Goal: Information Seeking & Learning: Learn about a topic

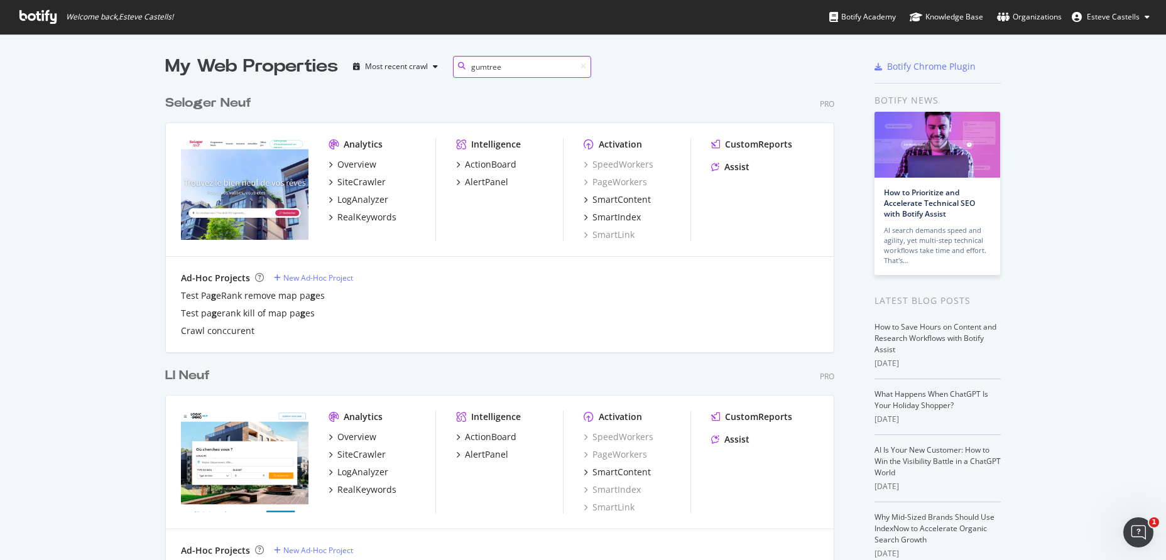
type input "gumtree"
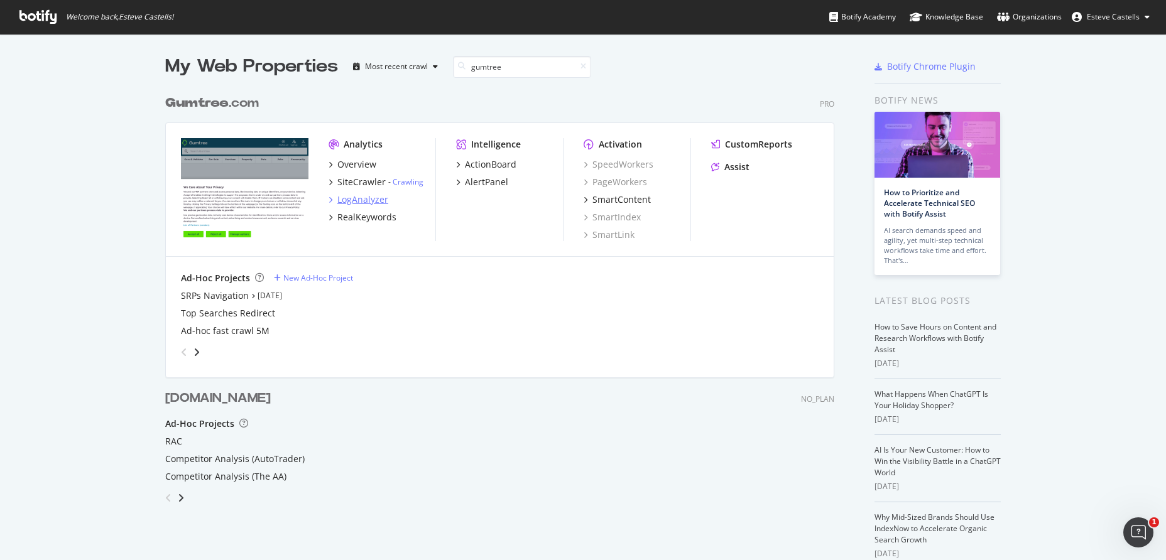
click at [369, 201] on div "LogAnalyzer" at bounding box center [362, 200] width 51 height 13
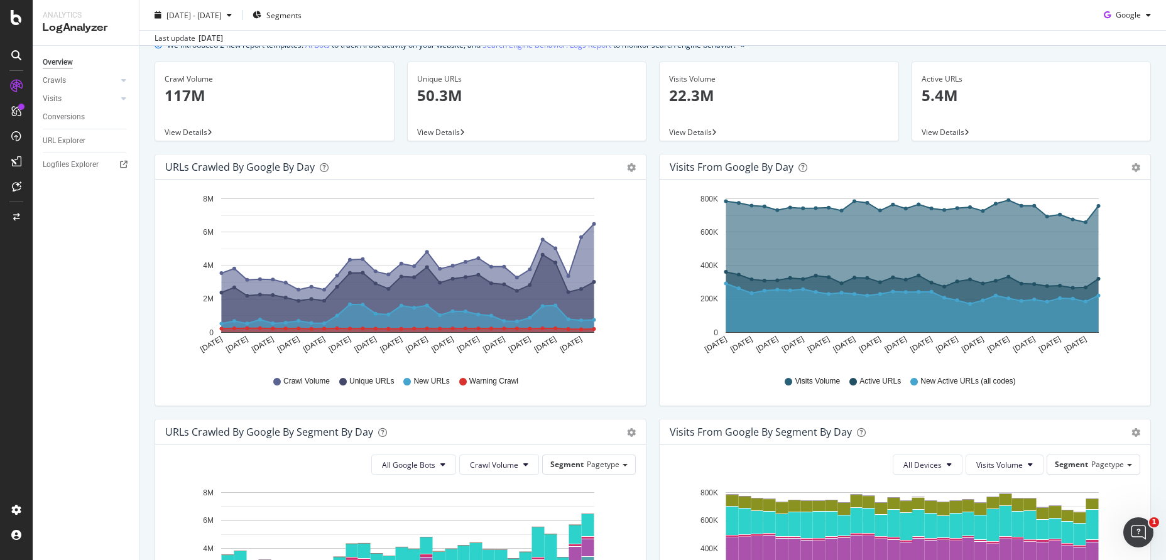
scroll to position [54, 0]
click at [63, 140] on div "URL Explorer" at bounding box center [64, 140] width 43 height 13
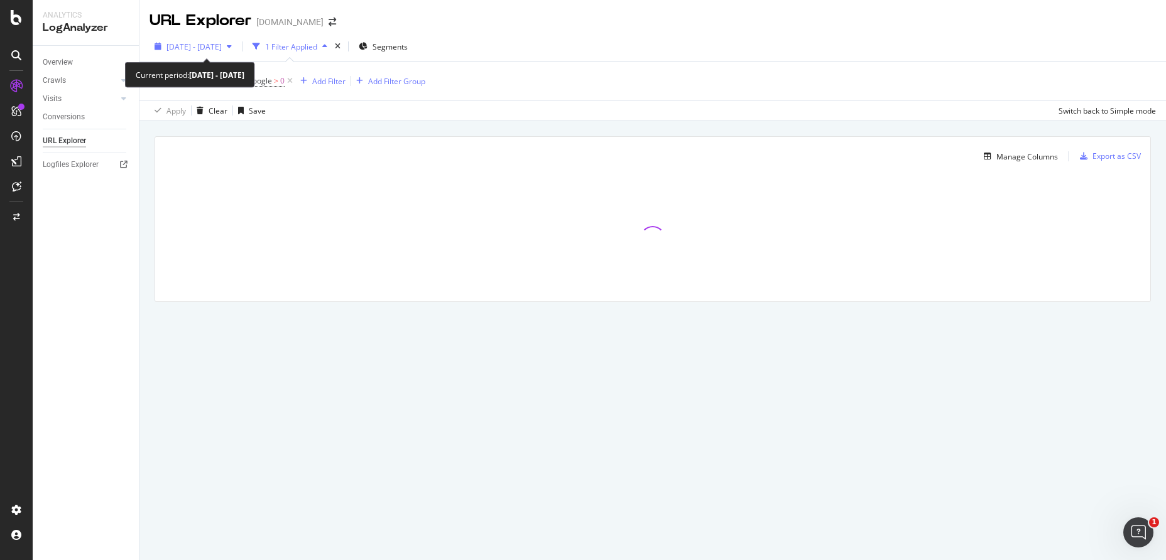
click at [222, 49] on span "[DATE] - [DATE]" at bounding box center [193, 46] width 55 height 11
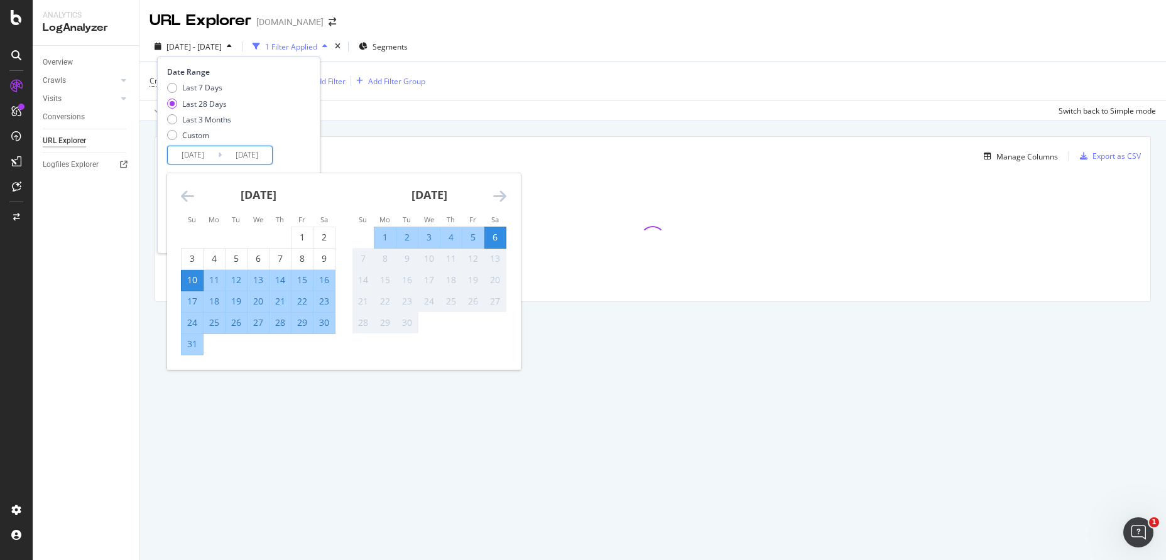
click at [196, 156] on input "[DATE]" at bounding box center [193, 155] width 50 height 18
click at [497, 236] on div "6" at bounding box center [494, 237] width 21 height 13
type input "[DATE]"
click at [497, 236] on div "6" at bounding box center [494, 237] width 21 height 13
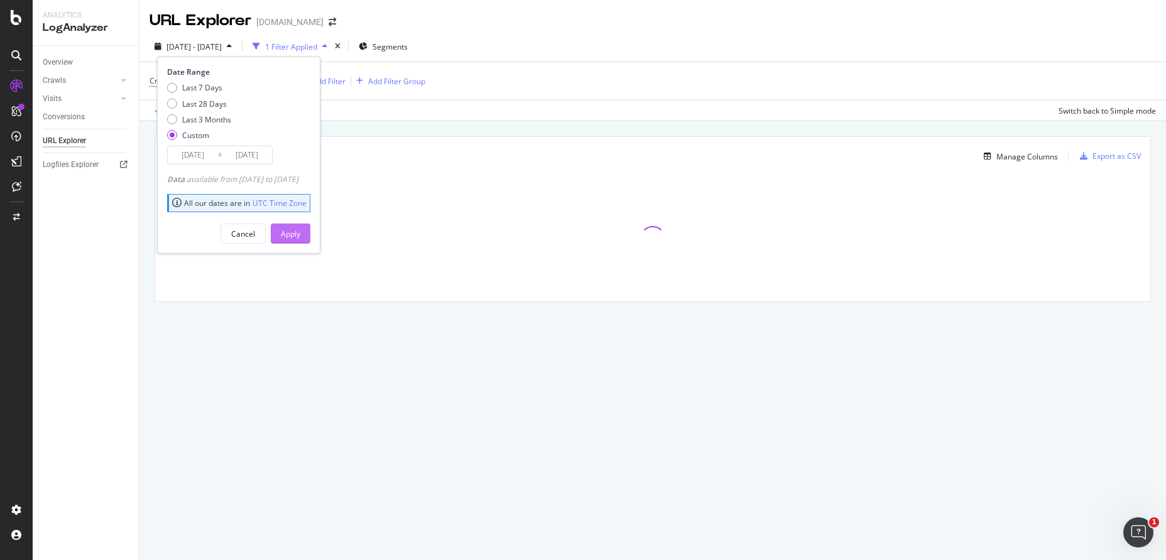
click at [300, 237] on div "Apply" at bounding box center [290, 234] width 19 height 11
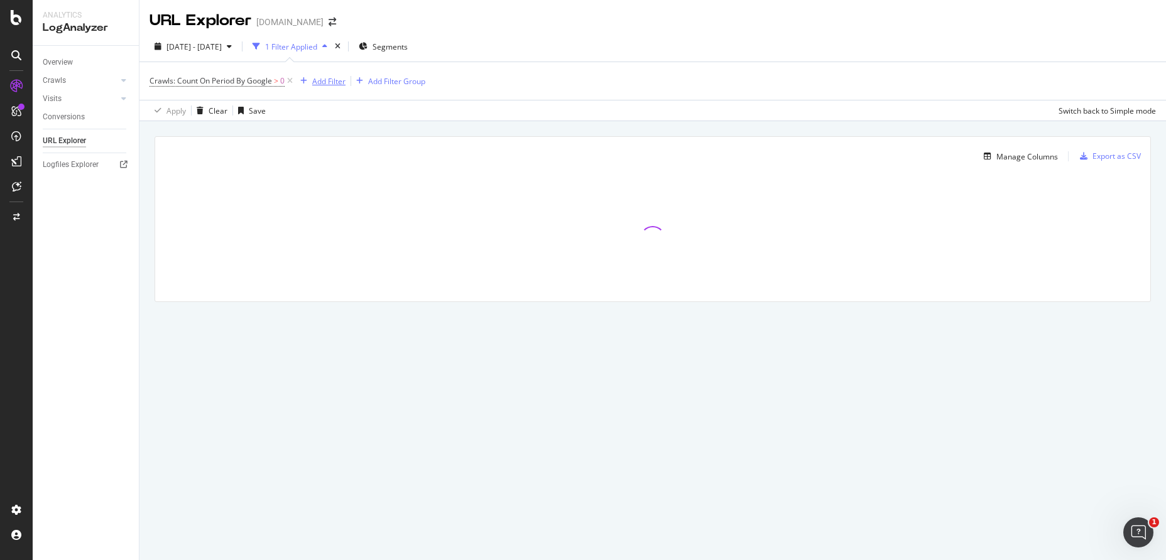
click at [332, 82] on div "Add Filter" at bounding box center [328, 81] width 33 height 11
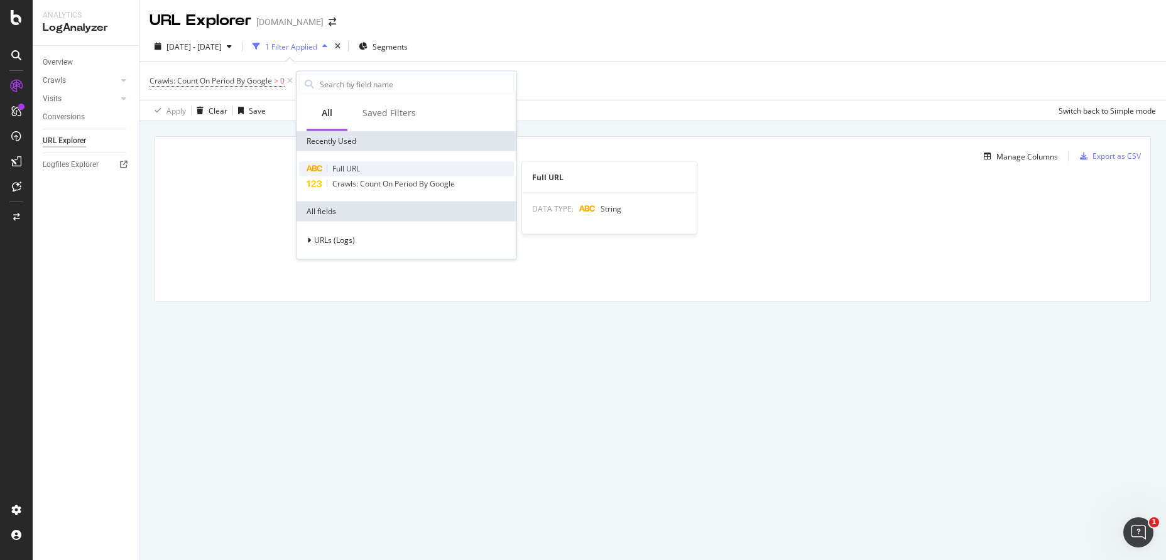
click at [357, 168] on span "Full URL" at bounding box center [346, 168] width 28 height 11
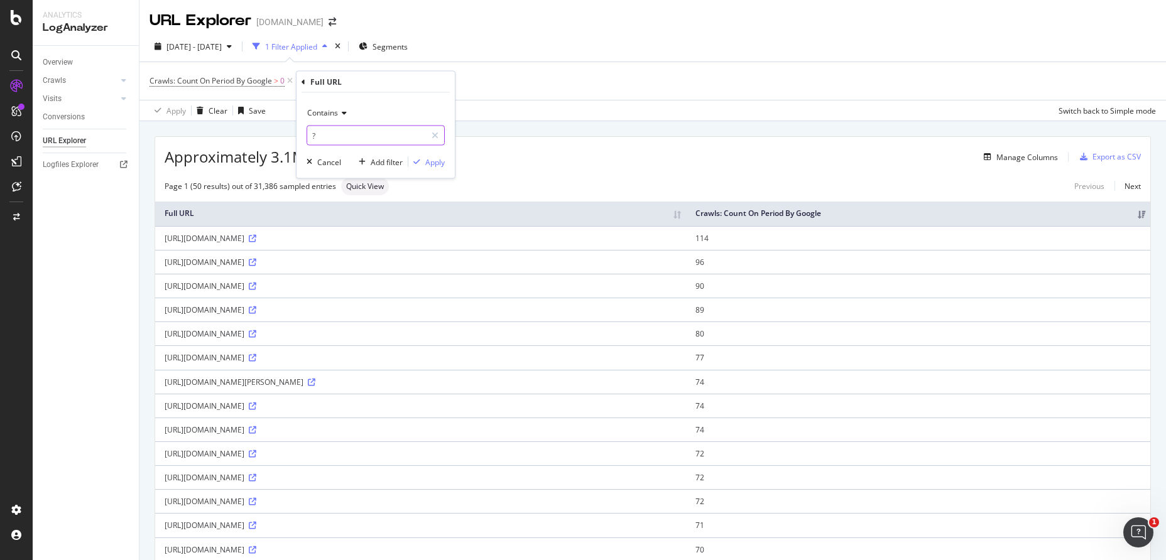
click at [376, 134] on input "?" at bounding box center [366, 136] width 119 height 20
type input "search_location"
click at [429, 161] on div "Apply" at bounding box center [434, 161] width 19 height 11
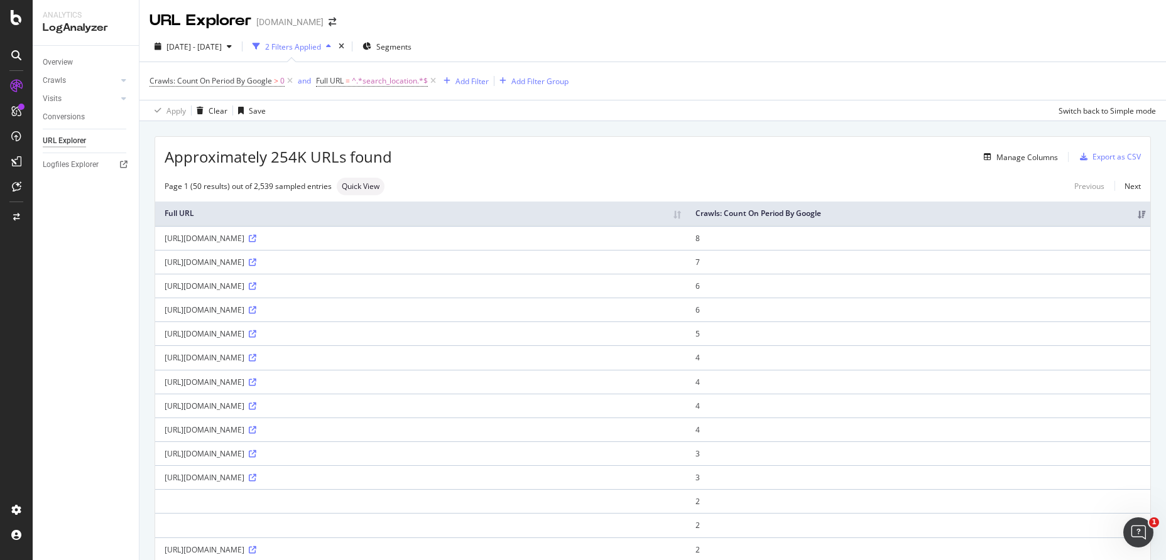
click at [376, 244] on div "[URL][DOMAIN_NAME]" at bounding box center [421, 238] width 512 height 11
click at [375, 244] on div "[URL][DOMAIN_NAME]" at bounding box center [421, 238] width 512 height 11
click at [388, 244] on div "[URL][DOMAIN_NAME]" at bounding box center [421, 238] width 512 height 11
click at [222, 50] on span "[DATE] - [DATE]" at bounding box center [193, 46] width 55 height 11
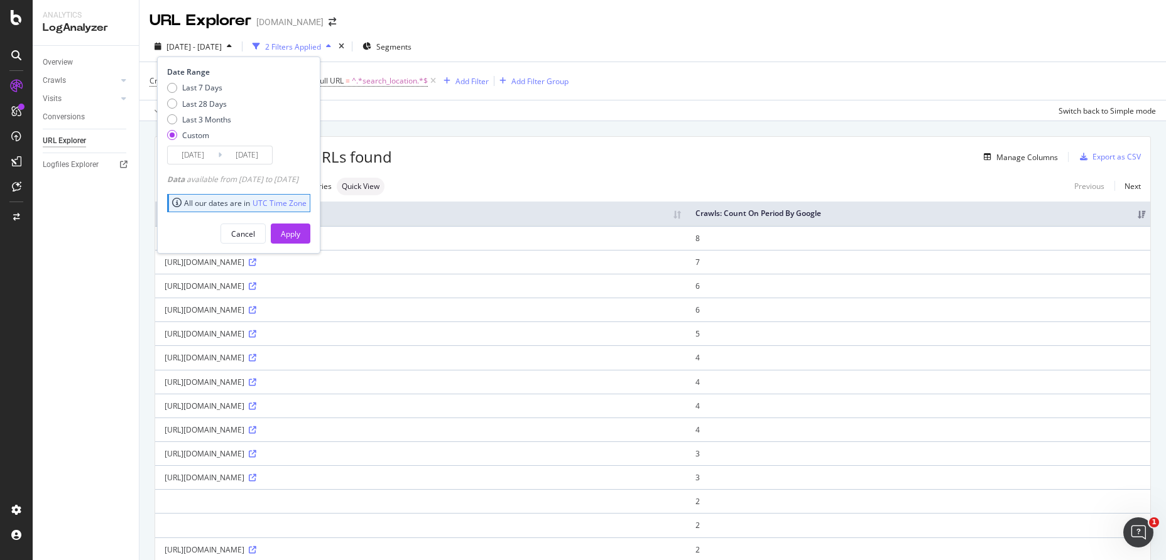
click at [210, 150] on input "[DATE]" at bounding box center [193, 155] width 50 height 18
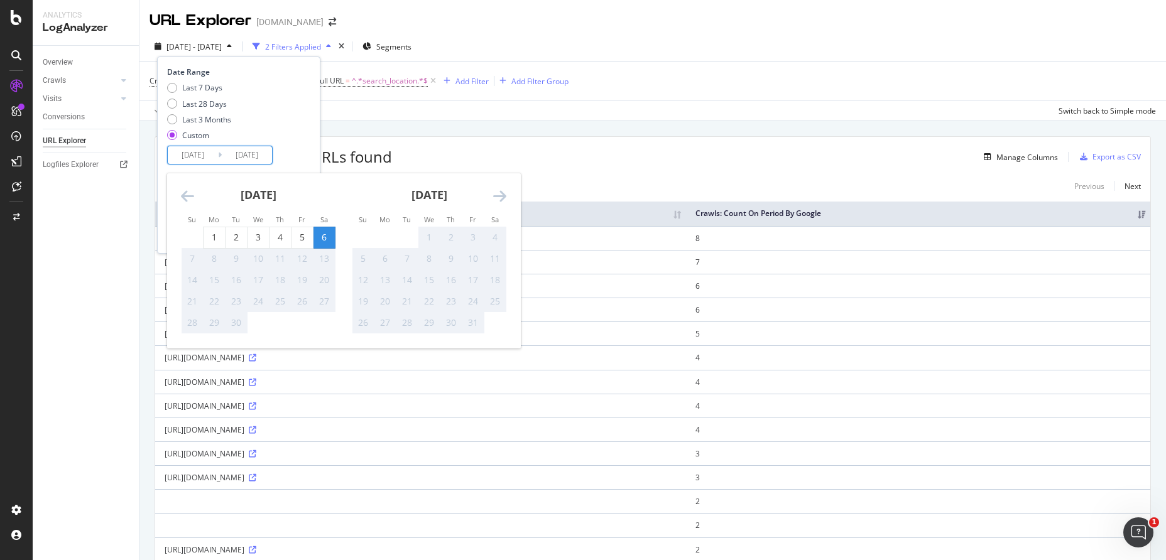
click at [94, 348] on div "Overview Crawls Daily Distribution Segments Distribution HTTP Codes Resources V…" at bounding box center [86, 303] width 106 height 515
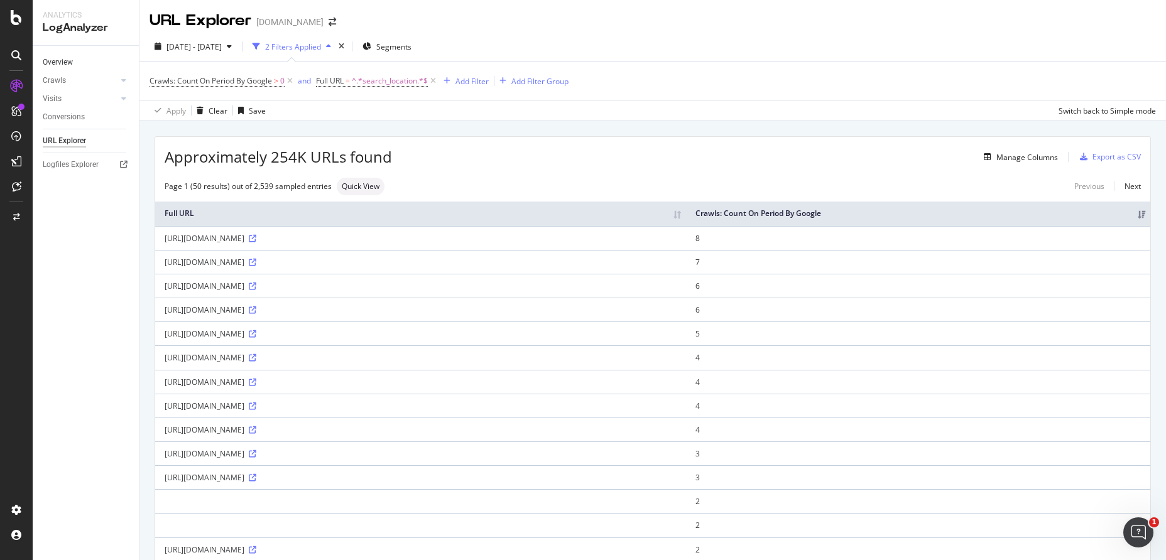
click at [75, 59] on link "Overview" at bounding box center [86, 62] width 87 height 13
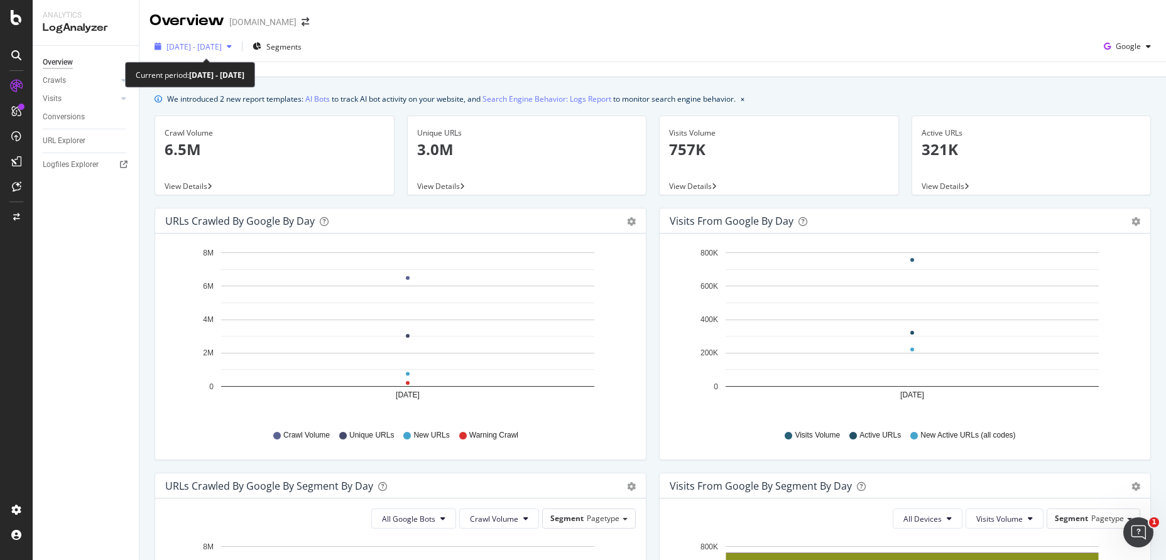
click at [217, 43] on span "[DATE] - [DATE]" at bounding box center [193, 46] width 55 height 11
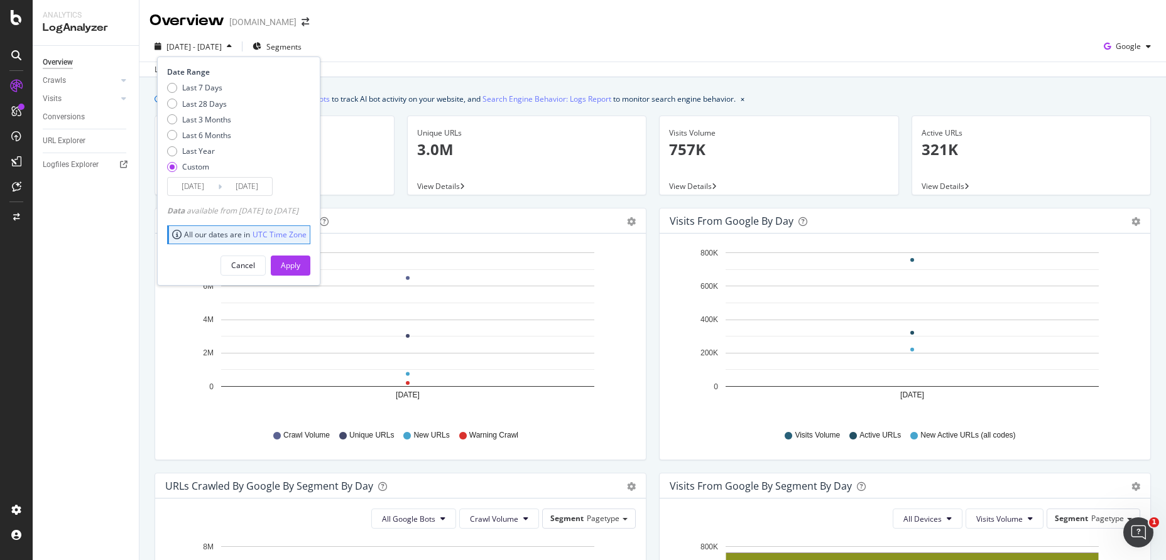
click at [519, 37] on div "[DATE] - [DATE] Segments Date Range Last 7 Days Last 28 Days Last 3 Months Last…" at bounding box center [652, 48] width 1027 height 25
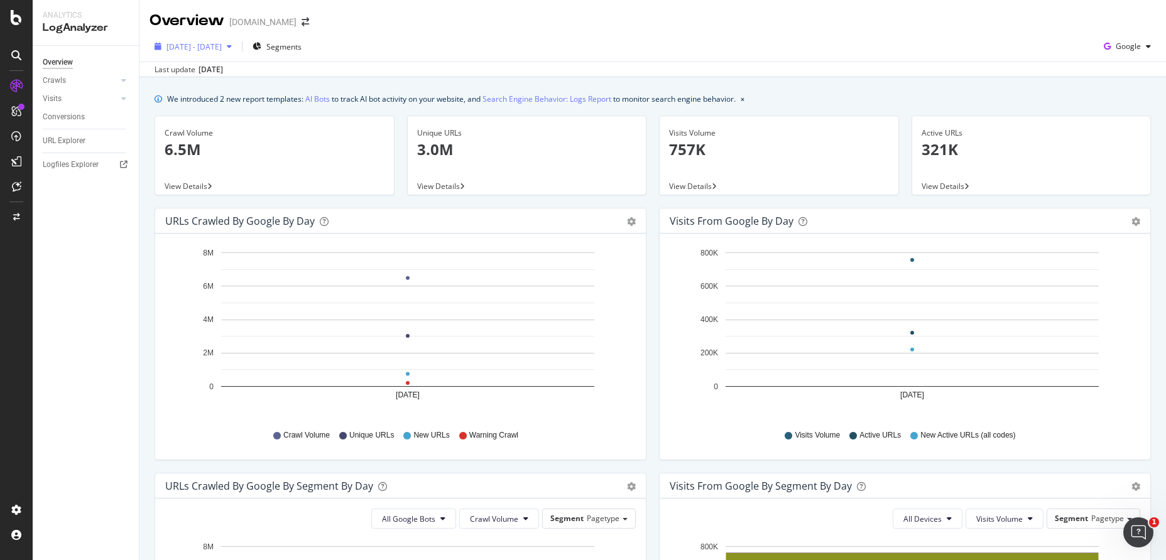
click at [217, 46] on span "[DATE] - [DATE]" at bounding box center [193, 46] width 55 height 11
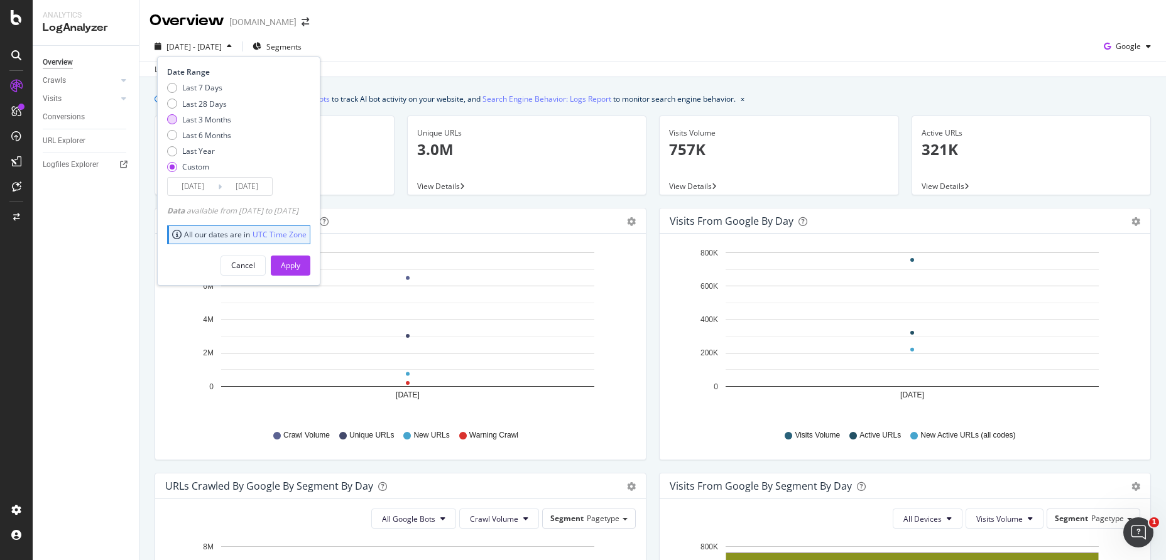
click at [223, 117] on div "Last 3 Months" at bounding box center [206, 119] width 49 height 11
type input "[DATE]"
click at [310, 268] on button "Apply" at bounding box center [291, 266] width 40 height 20
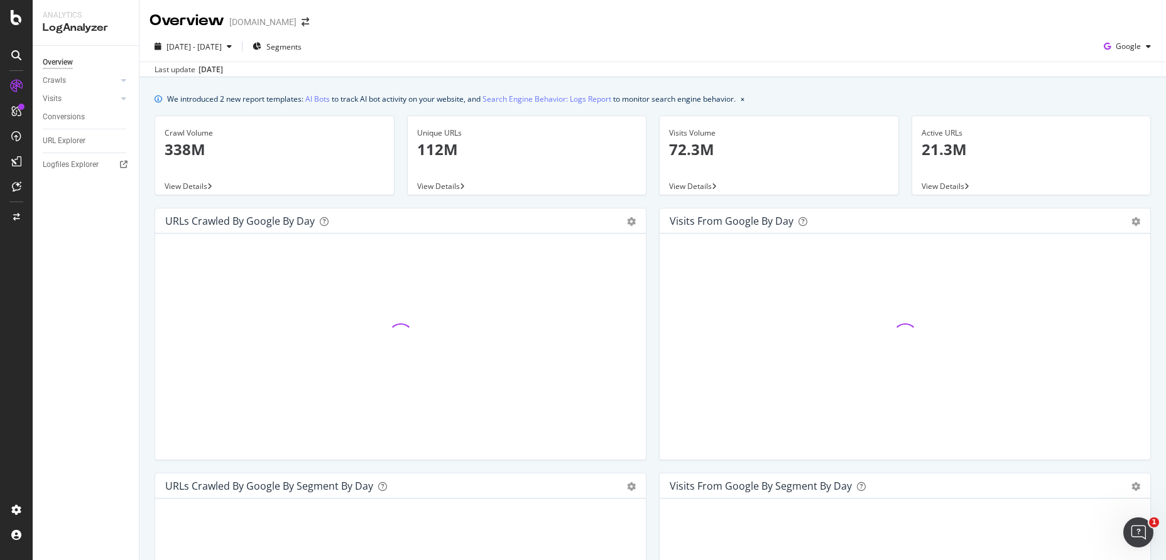
click at [111, 346] on div "Overview Crawls Daily Distribution Segments Distribution HTTP Codes Resources V…" at bounding box center [86, 303] width 106 height 515
click at [150, 346] on div "URLs Crawled by Google by day Area Table Hold CMD (⌘) while clicking to filter …" at bounding box center [400, 340] width 504 height 265
click at [150, 347] on div "URLs Crawled by Google by day Area Table Hold CMD (⌘) while clicking to filter …" at bounding box center [400, 340] width 504 height 265
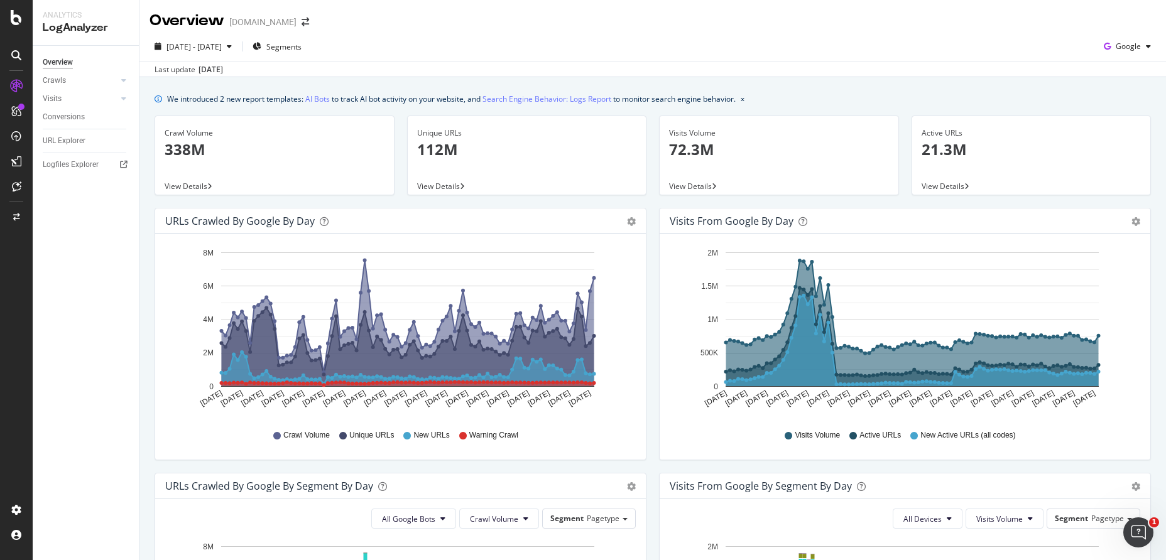
click at [593, 439] on div "Crawl Volume Unique URLs New URLs Warning Crawl" at bounding box center [401, 436] width 458 height 28
click at [576, 23] on div "Overview [DOMAIN_NAME]" at bounding box center [652, 15] width 1027 height 31
